Goal: Check status

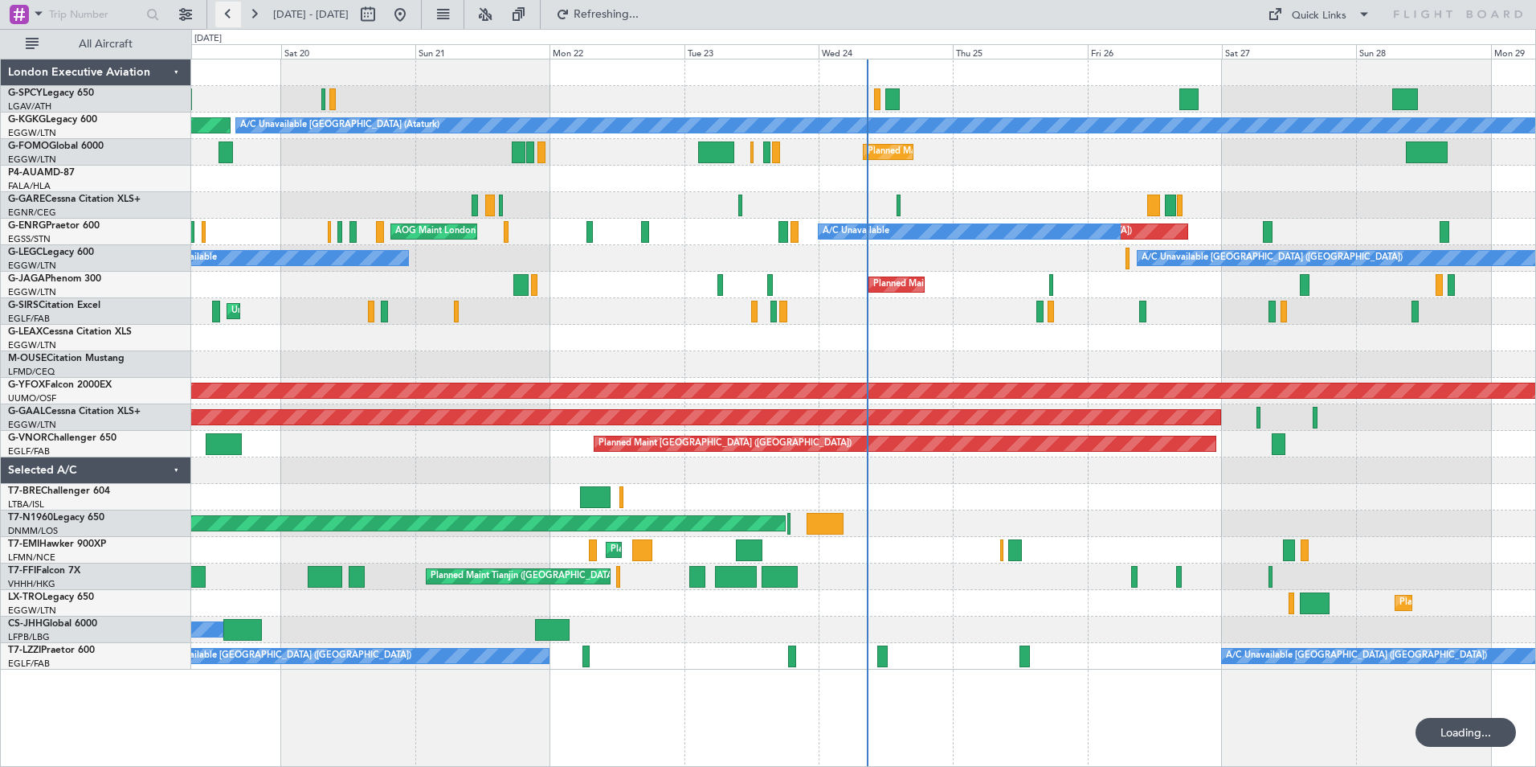
click at [232, 14] on button at bounding box center [228, 15] width 26 height 26
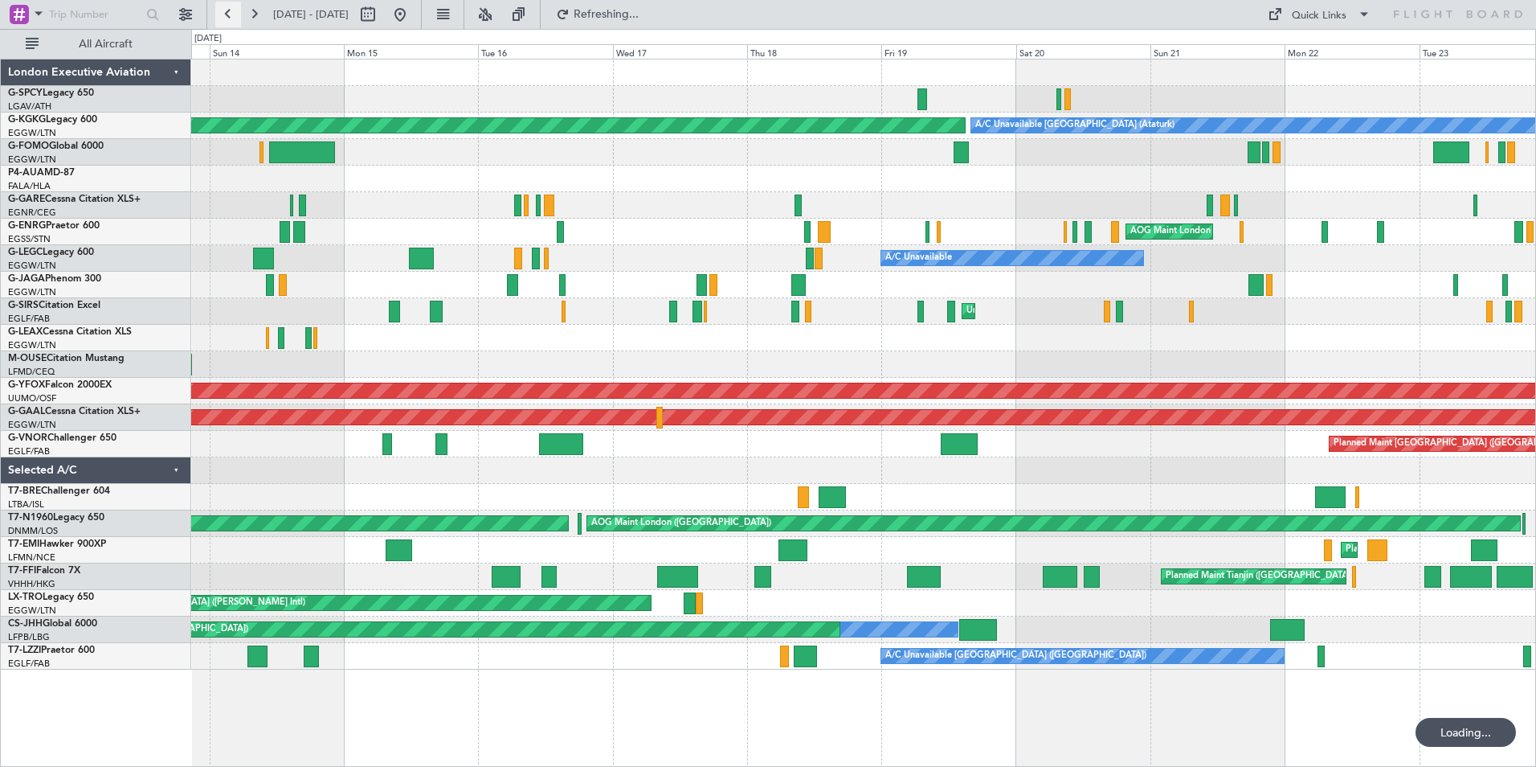
click at [232, 14] on button at bounding box center [228, 15] width 26 height 26
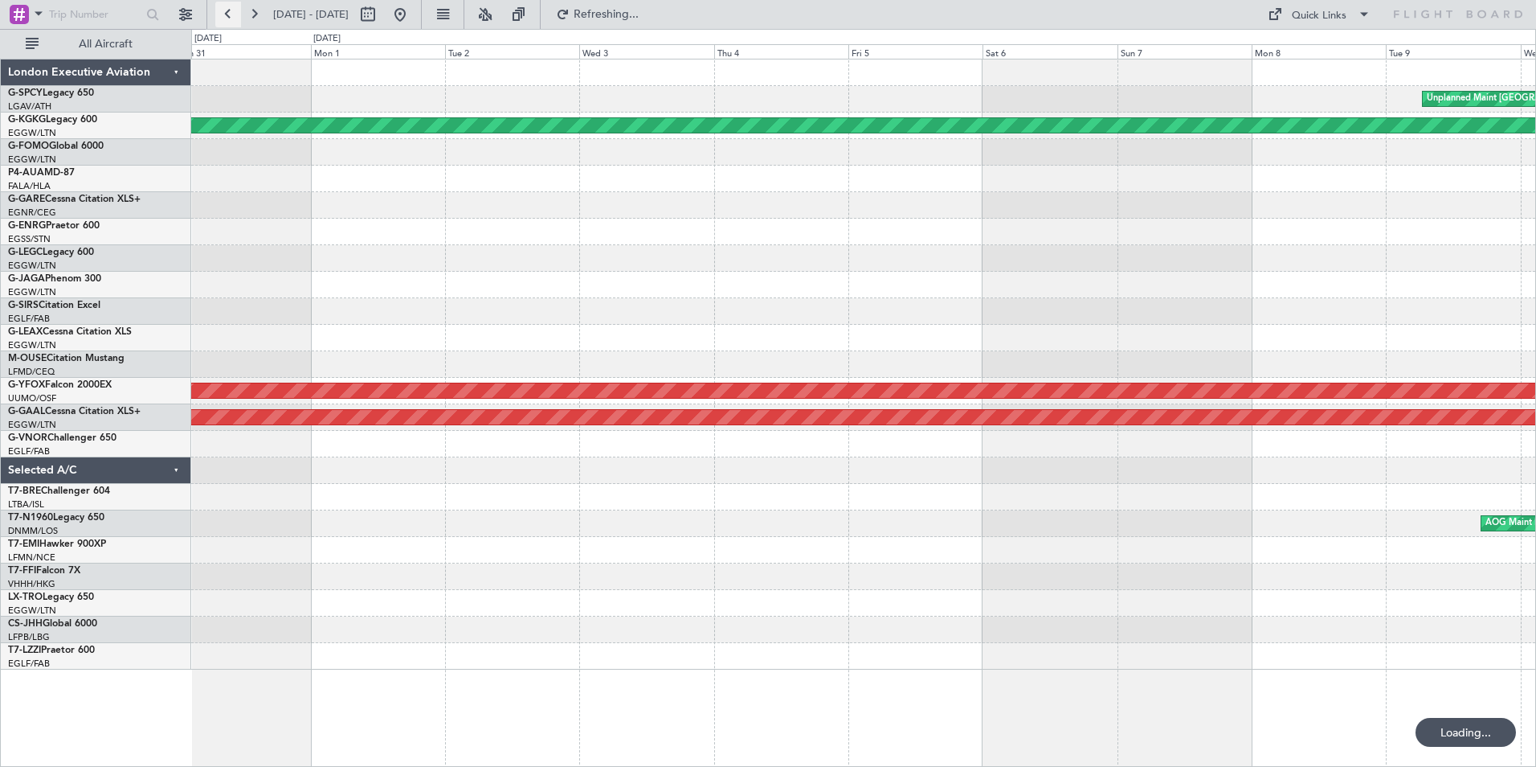
click at [232, 14] on button at bounding box center [228, 15] width 26 height 26
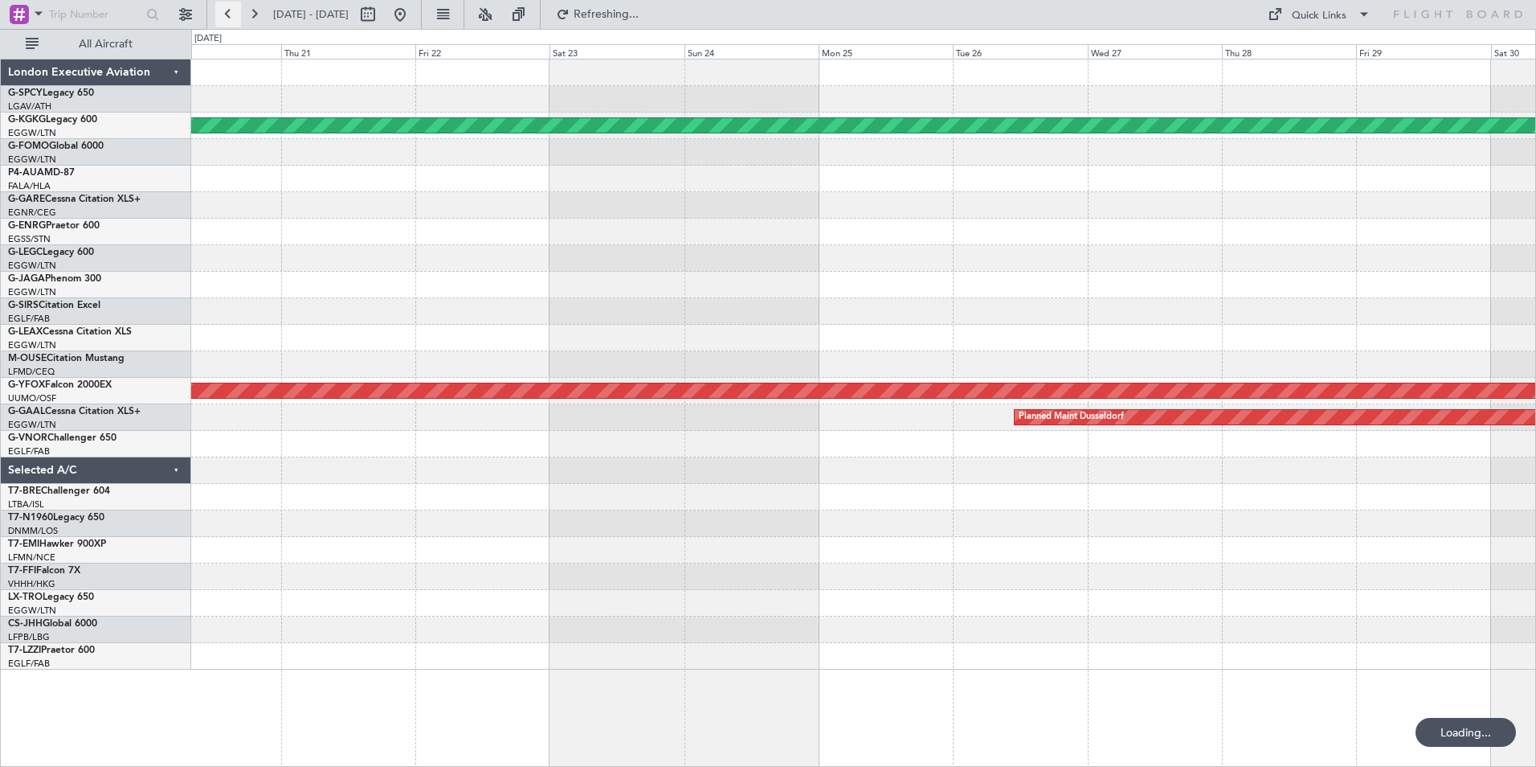
click at [232, 14] on button at bounding box center [228, 15] width 26 height 26
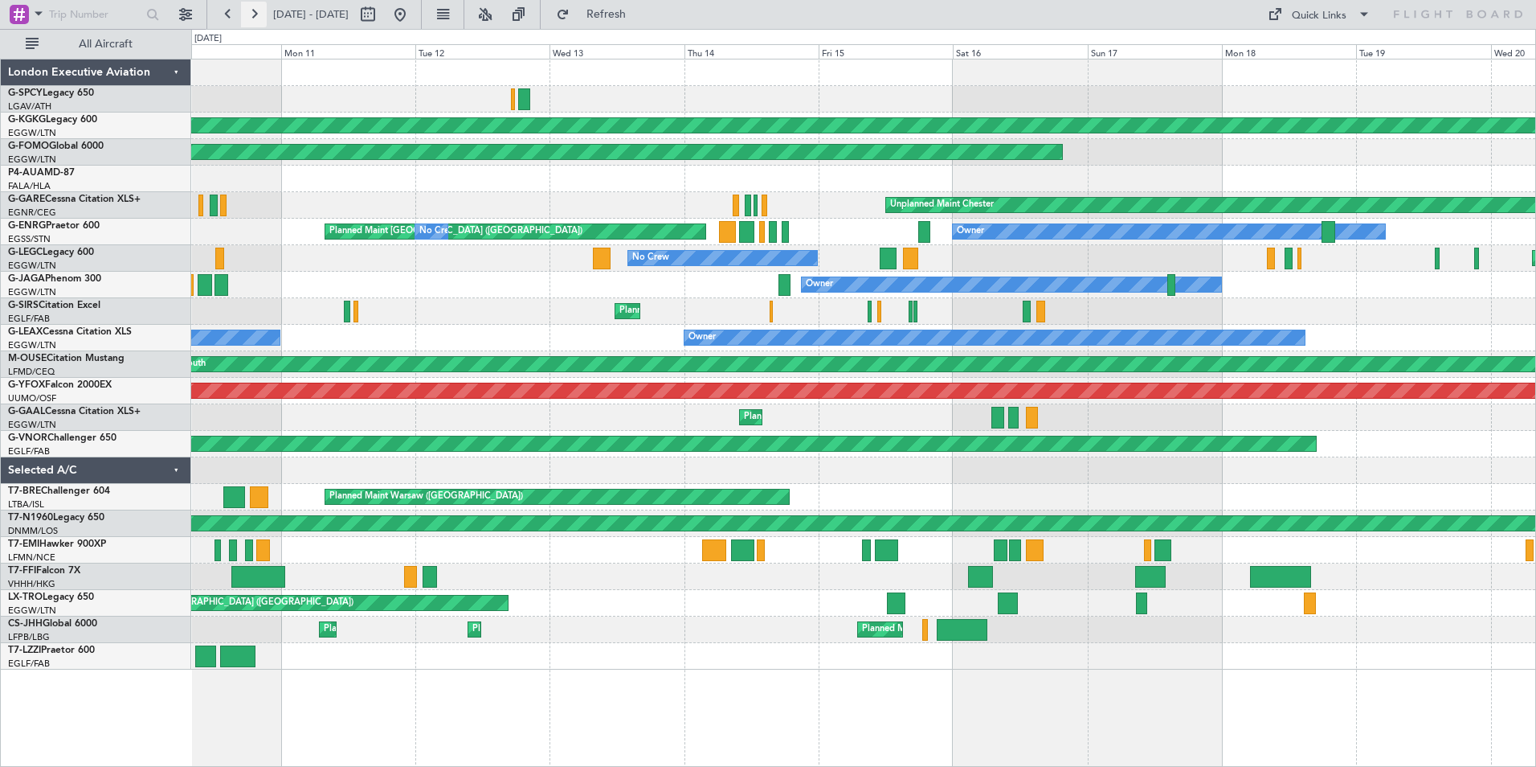
click at [257, 10] on button at bounding box center [254, 15] width 26 height 26
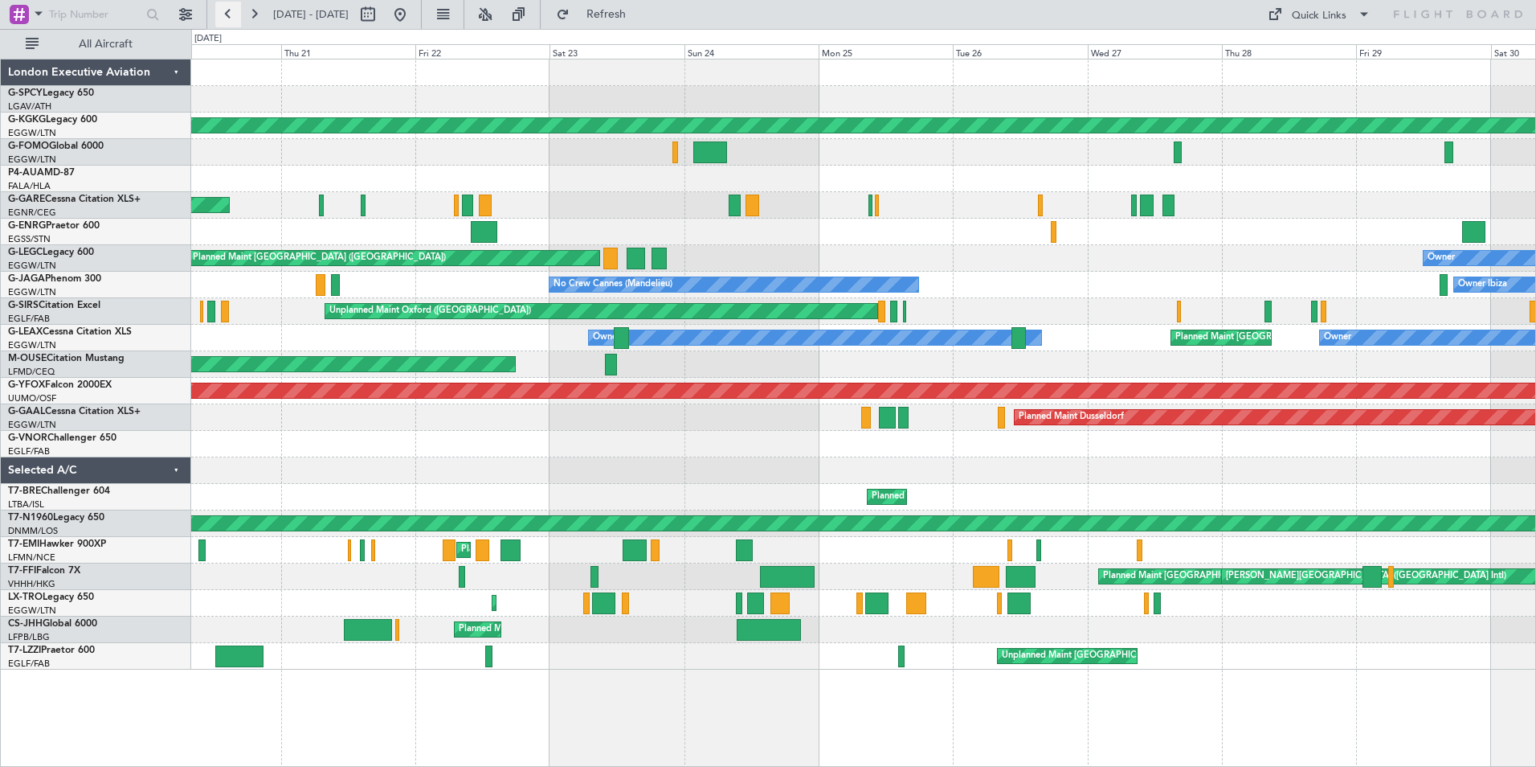
click at [233, 14] on button at bounding box center [228, 15] width 26 height 26
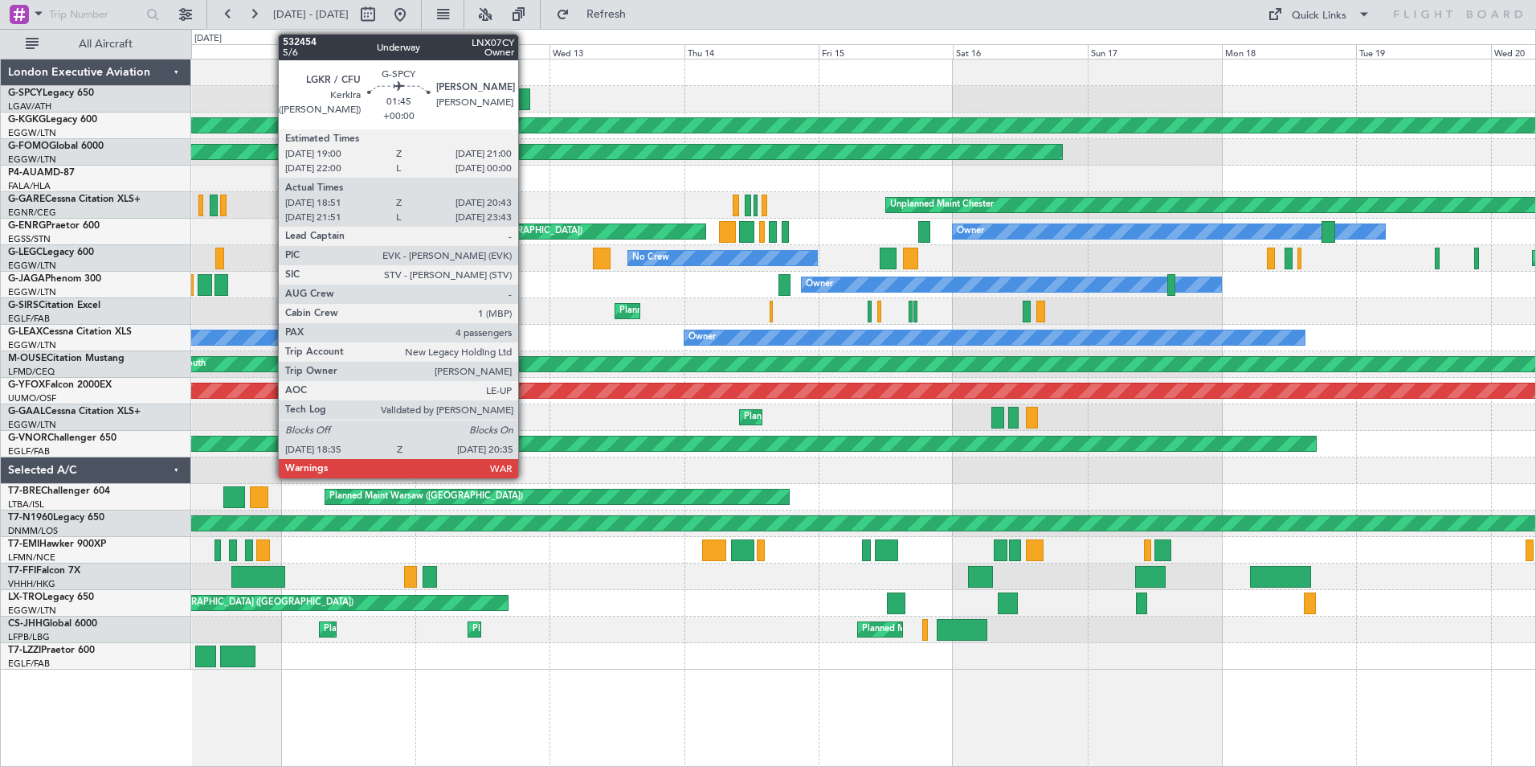
click at [524, 98] on div at bounding box center [523, 99] width 11 height 22
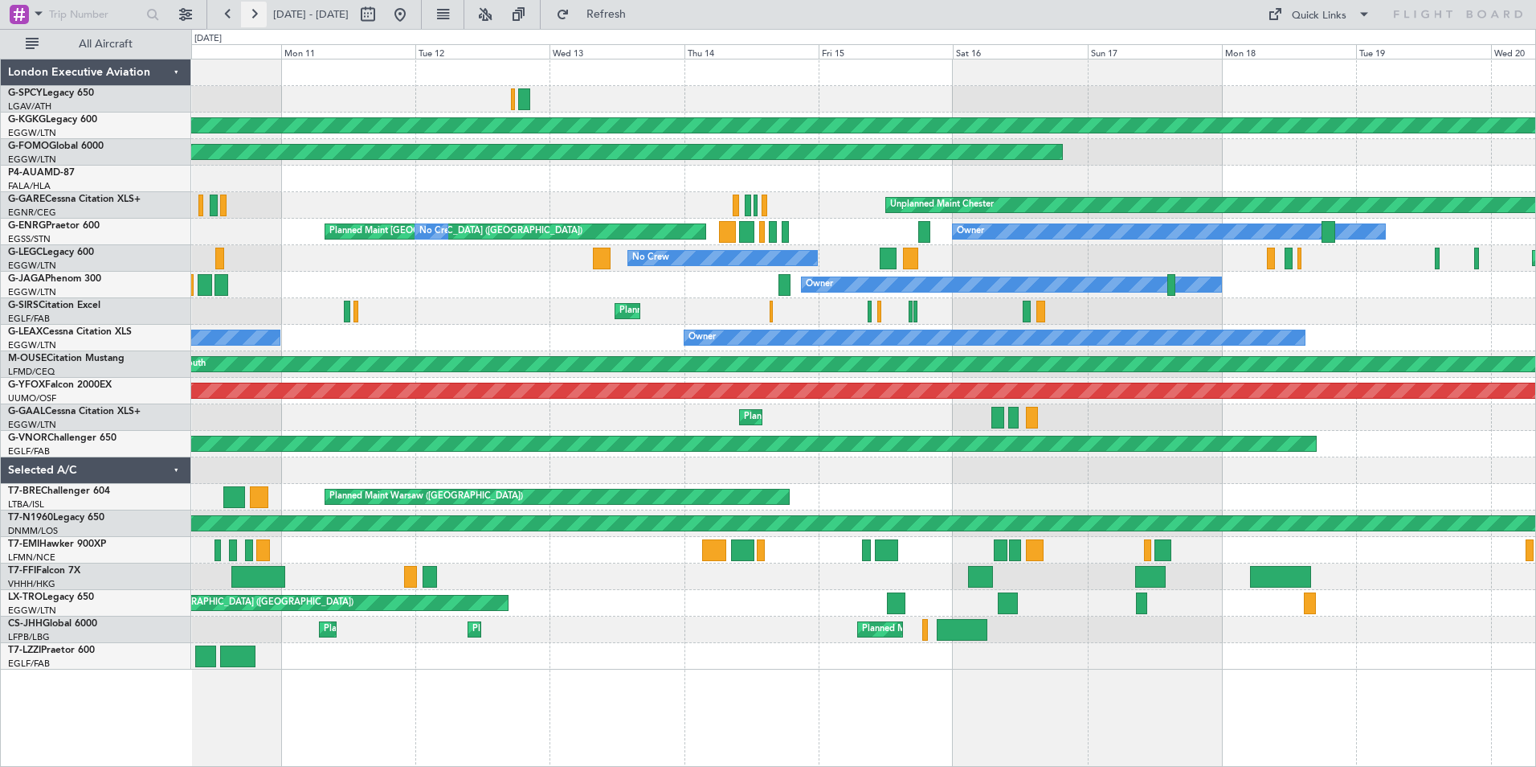
click at [259, 5] on button at bounding box center [254, 15] width 26 height 26
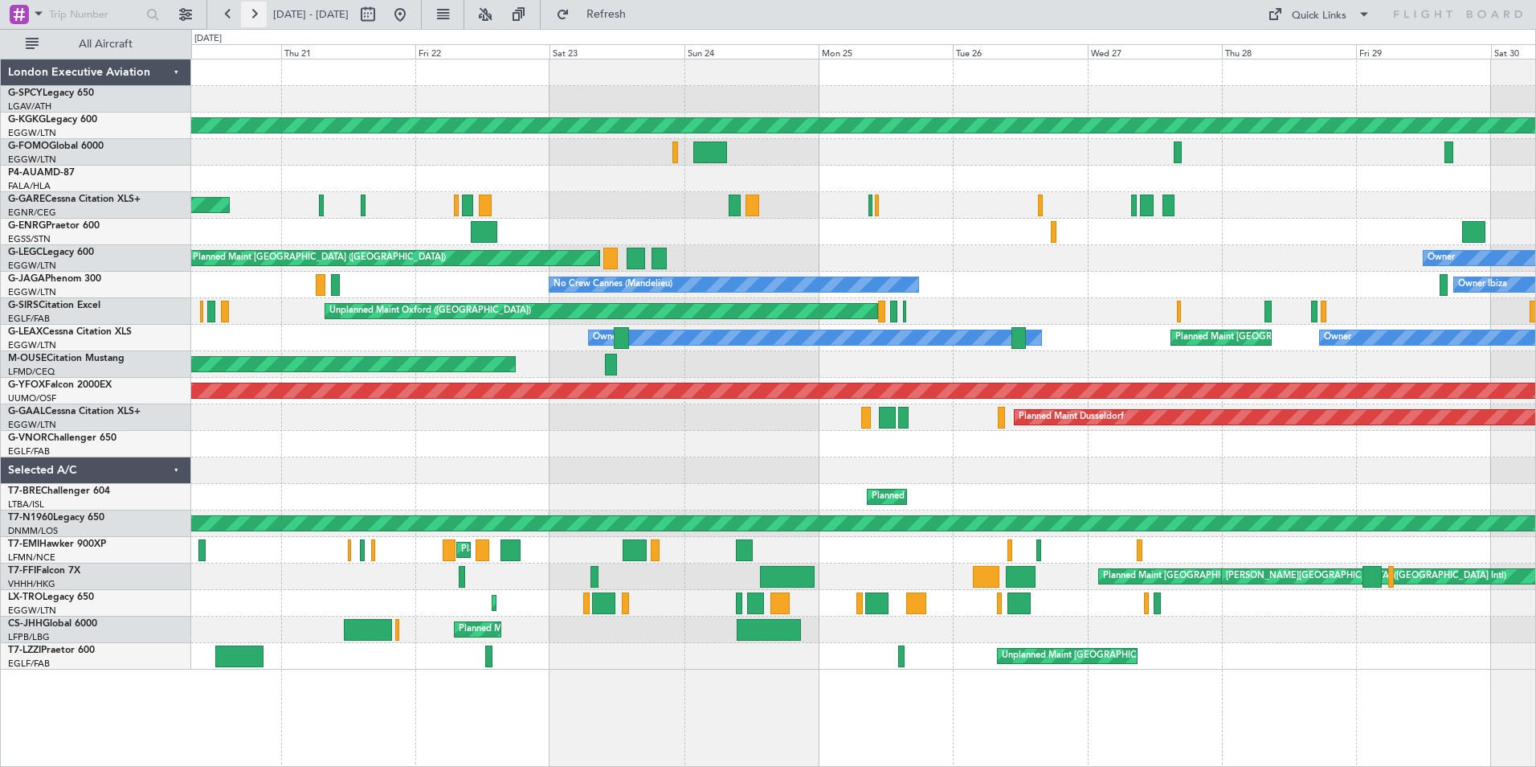
click at [259, 5] on button at bounding box center [254, 15] width 26 height 26
